Goal: Find specific page/section: Find specific page/section

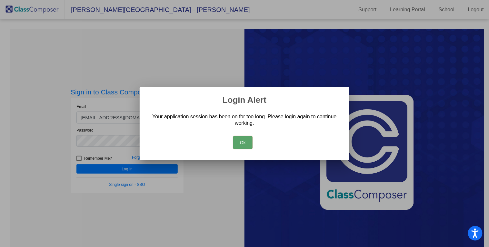
click at [249, 138] on button "Ok" at bounding box center [242, 142] width 19 height 13
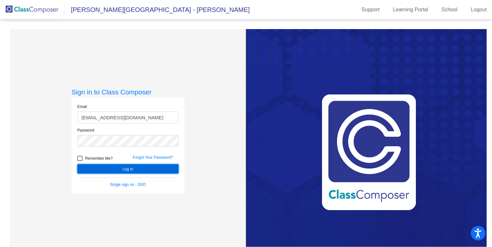
click at [164, 166] on button "Log In" at bounding box center [127, 168] width 101 height 9
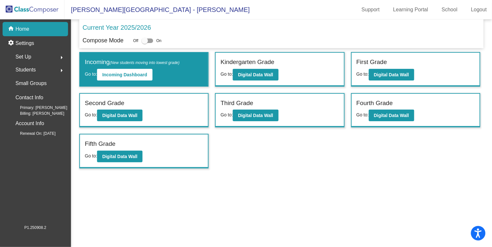
click at [95, 155] on span "Go to:" at bounding box center [91, 155] width 12 height 5
click at [124, 157] on button "Digital Data Wall" at bounding box center [120, 156] width 46 height 12
